Goal: Navigation & Orientation: Understand site structure

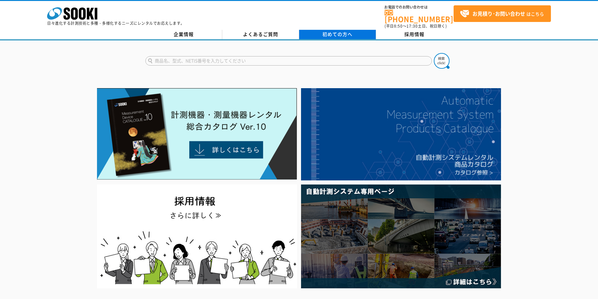
click at [331, 32] on span "初めての方へ" at bounding box center [337, 34] width 30 height 7
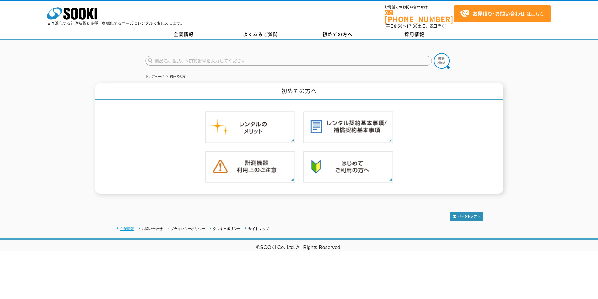
click at [125, 227] on link "企業情報" at bounding box center [127, 229] width 14 height 4
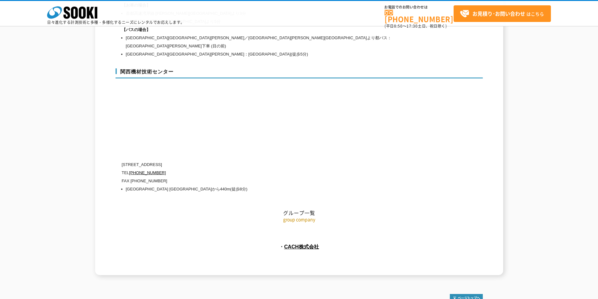
scroll to position [2808, 0]
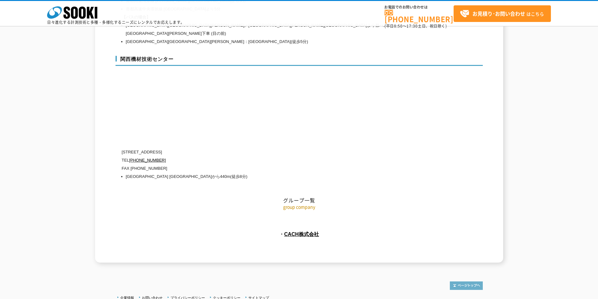
click at [466, 282] on img at bounding box center [466, 286] width 33 height 8
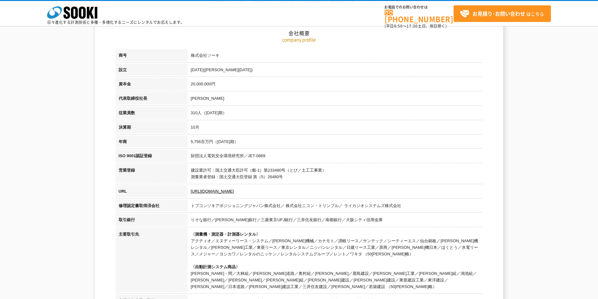
scroll to position [1, 0]
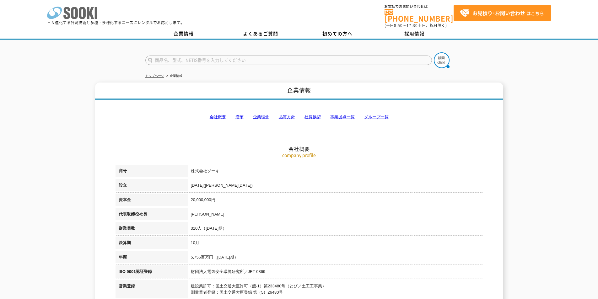
click at [95, 12] on rect at bounding box center [96, 13] width 3 height 12
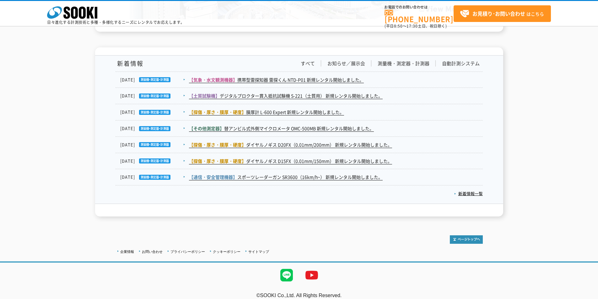
scroll to position [1017, 0]
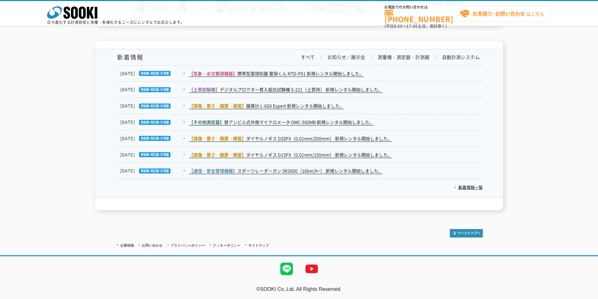
click at [487, 18] on span "お見積り･お問い合わせ はこちら" at bounding box center [502, 13] width 84 height 9
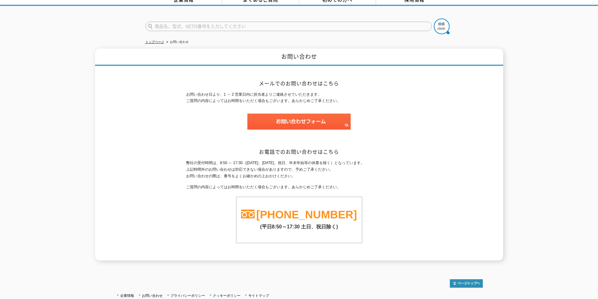
scroll to position [50, 0]
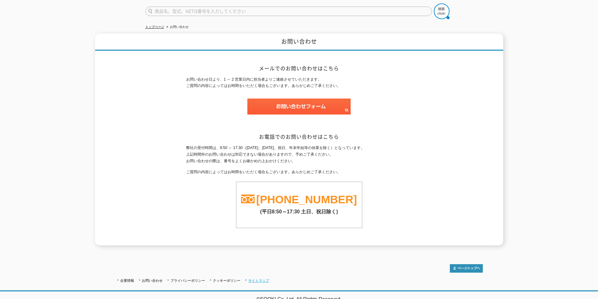
click at [254, 279] on link "サイトマップ" at bounding box center [258, 281] width 21 height 4
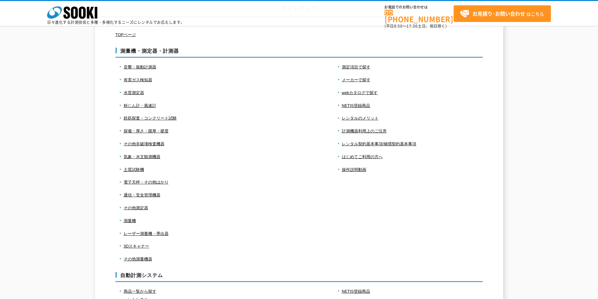
scroll to position [263, 0]
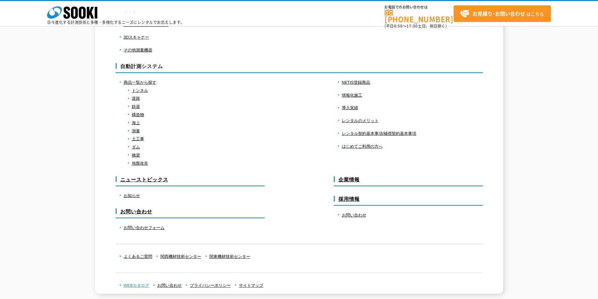
click at [139, 284] on link "WEBカタログ" at bounding box center [137, 285] width 26 height 5
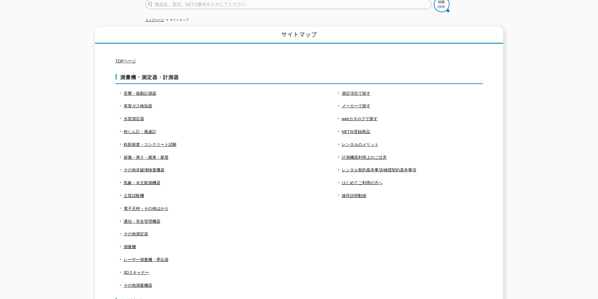
scroll to position [0, 0]
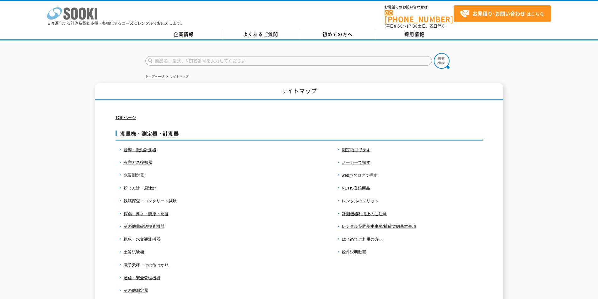
click at [72, 16] on icon at bounding box center [74, 14] width 7 height 12
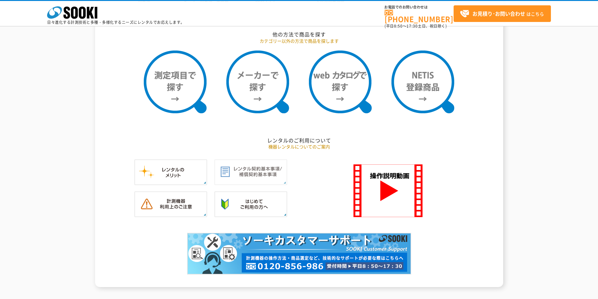
scroll to position [575, 0]
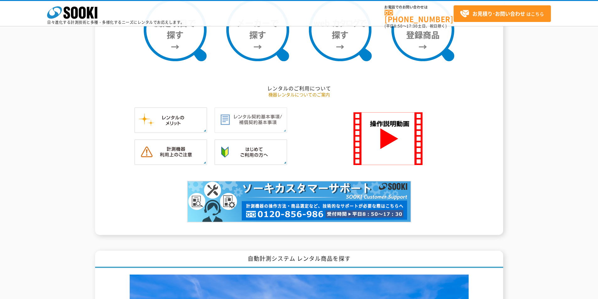
click at [229, 124] on img at bounding box center [250, 120] width 73 height 26
